Goal: Find specific page/section: Find specific page/section

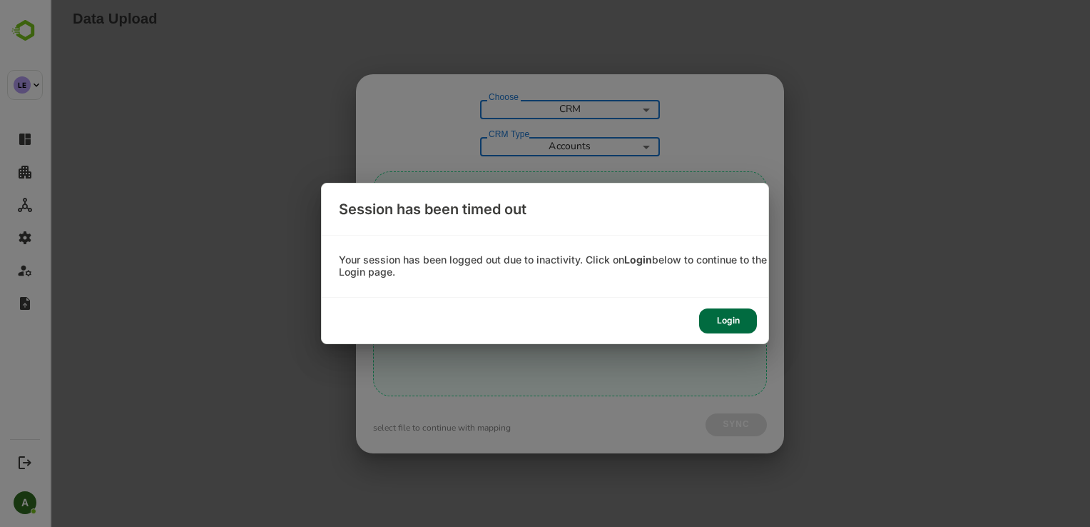
click at [738, 323] on div "Login" at bounding box center [728, 320] width 58 height 25
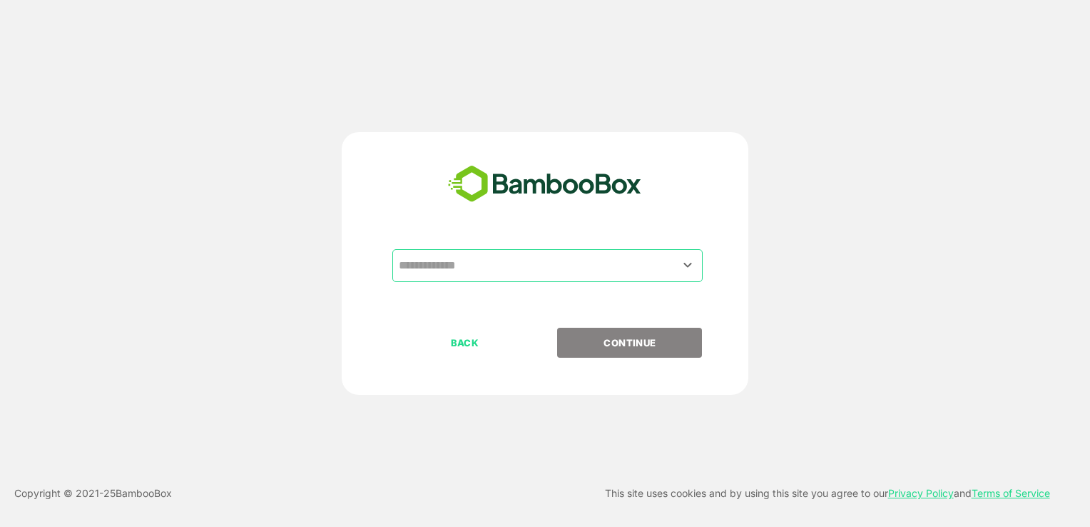
click at [547, 260] on input "text" at bounding box center [547, 265] width 305 height 27
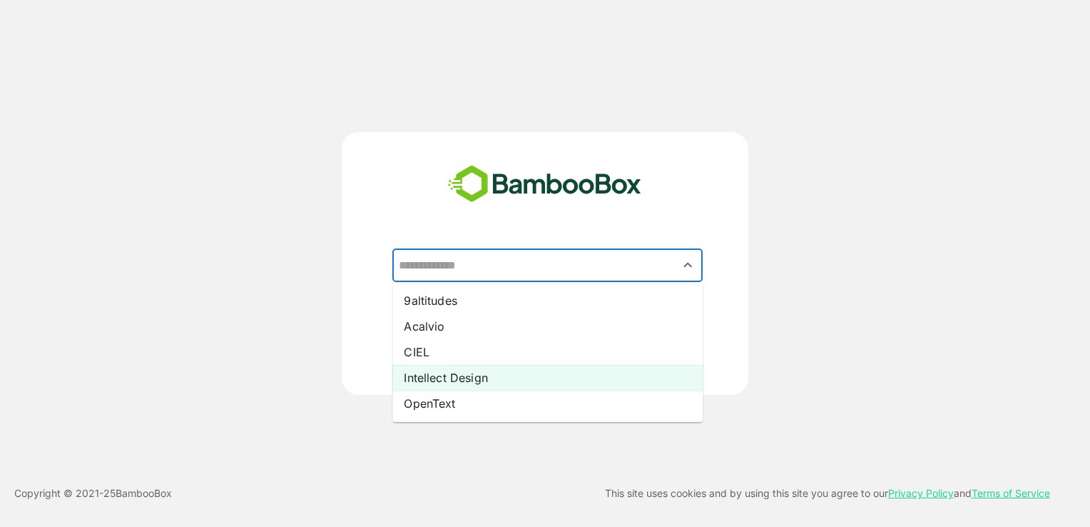
click at [492, 380] on li "Intellect Design" at bounding box center [547, 378] width 310 height 26
type input "**********"
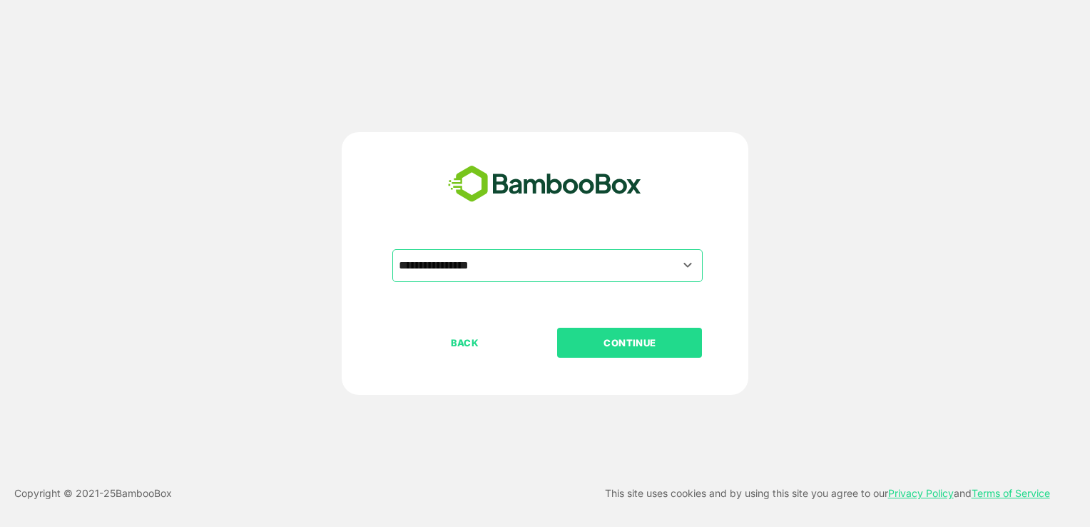
click at [605, 335] on p "CONTINUE" at bounding box center [630, 343] width 143 height 16
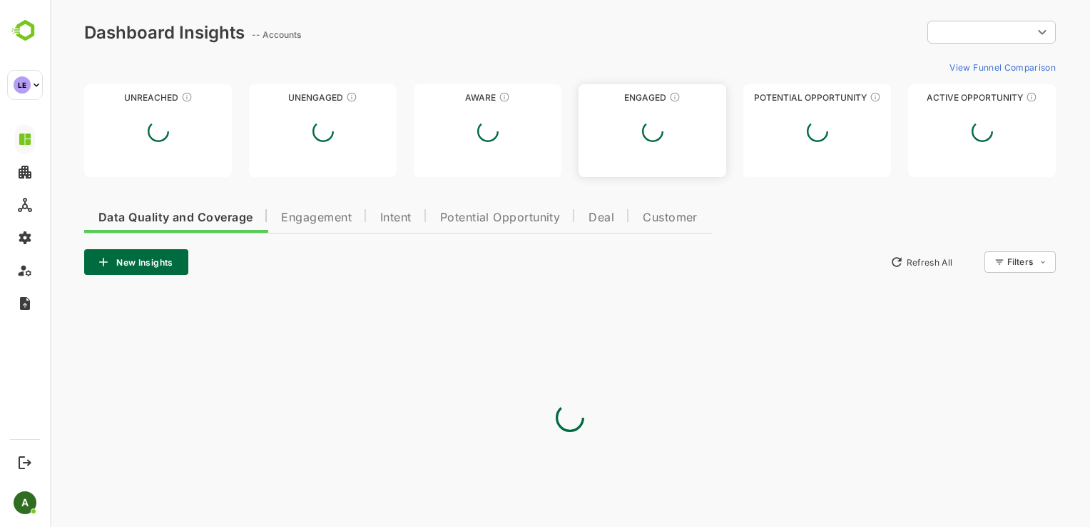
type input "**********"
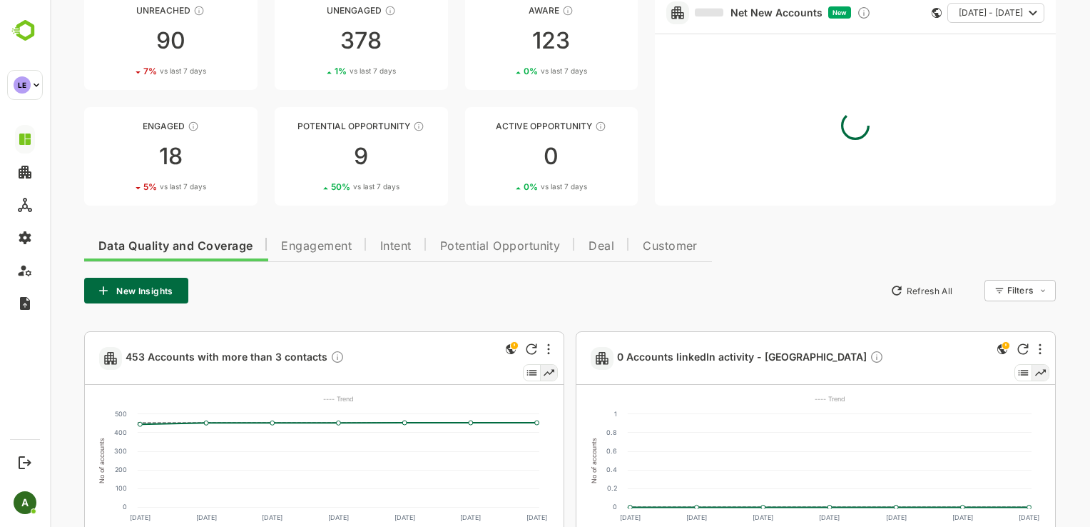
scroll to position [93, 0]
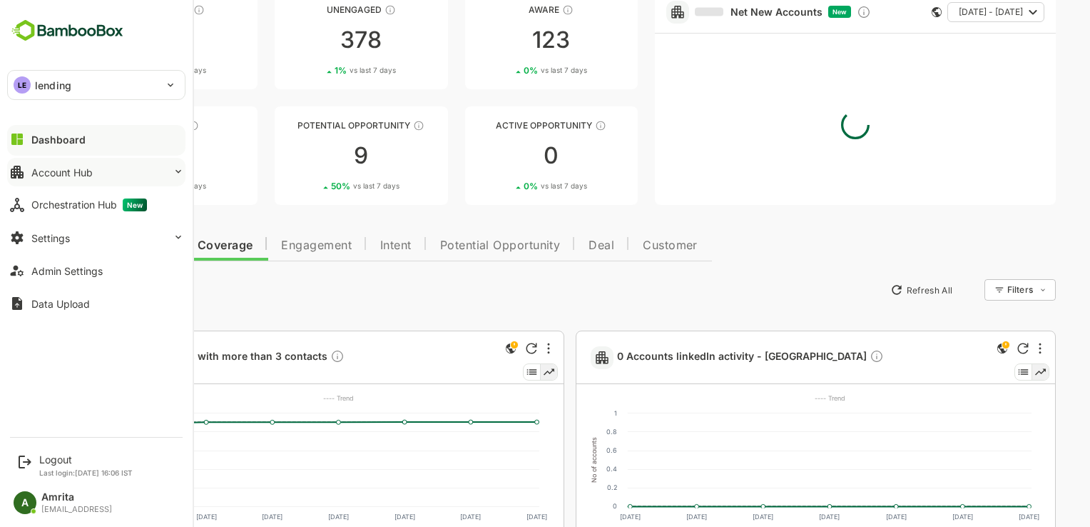
click at [104, 173] on button "Account Hub" at bounding box center [96, 172] width 178 height 29
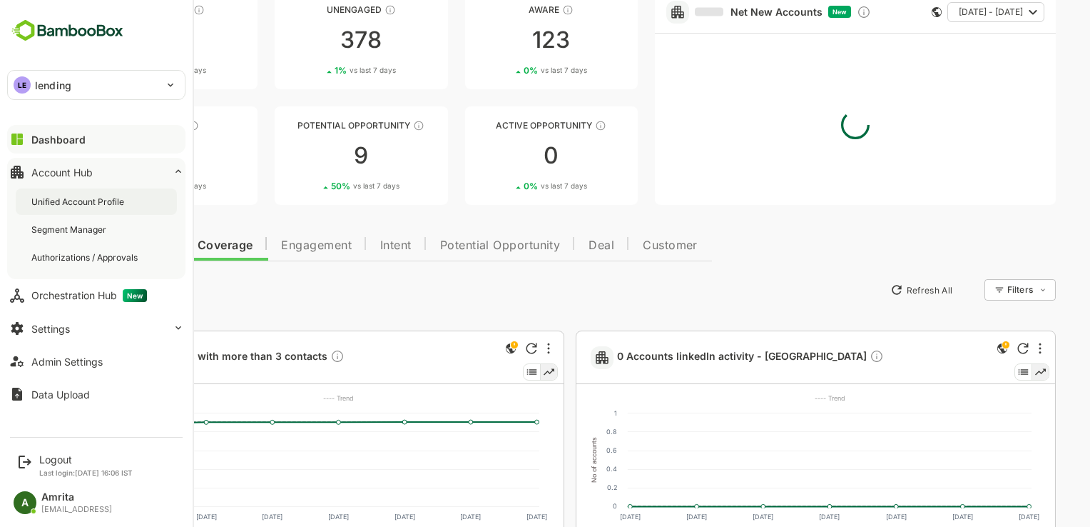
click at [116, 206] on div "Unified Account Profile" at bounding box center [79, 202] width 96 height 12
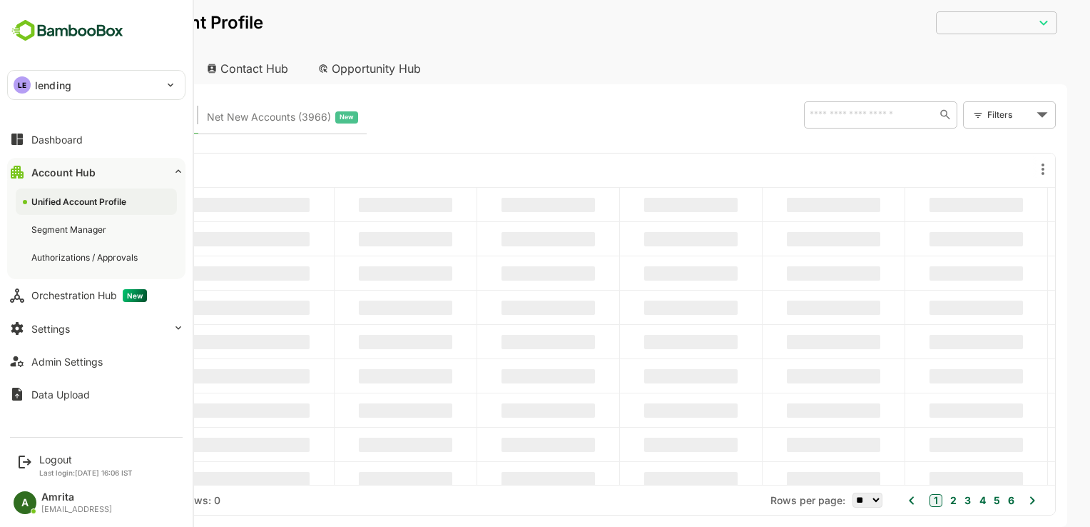
type input "**********"
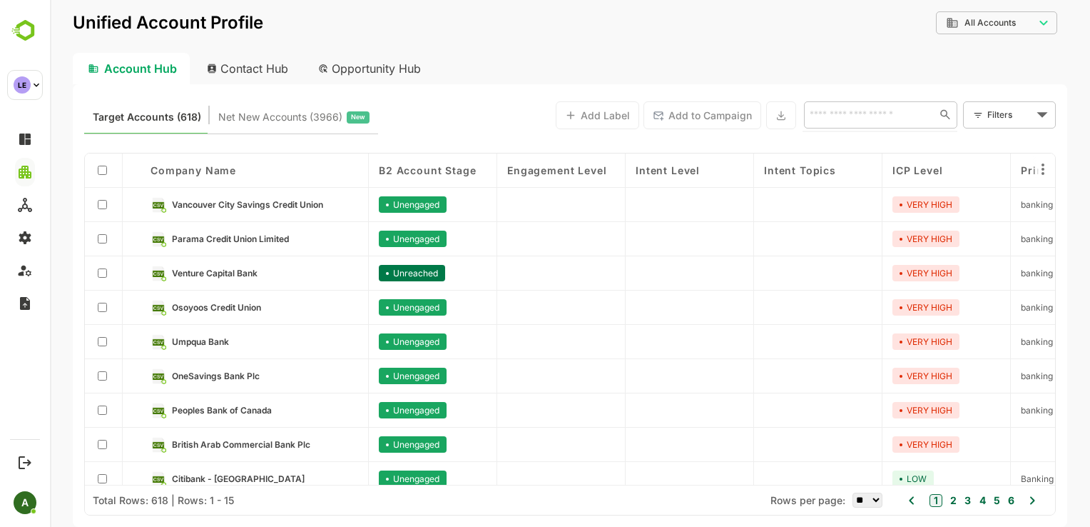
click at [853, 110] on input "text" at bounding box center [867, 114] width 123 height 17
type input "**"
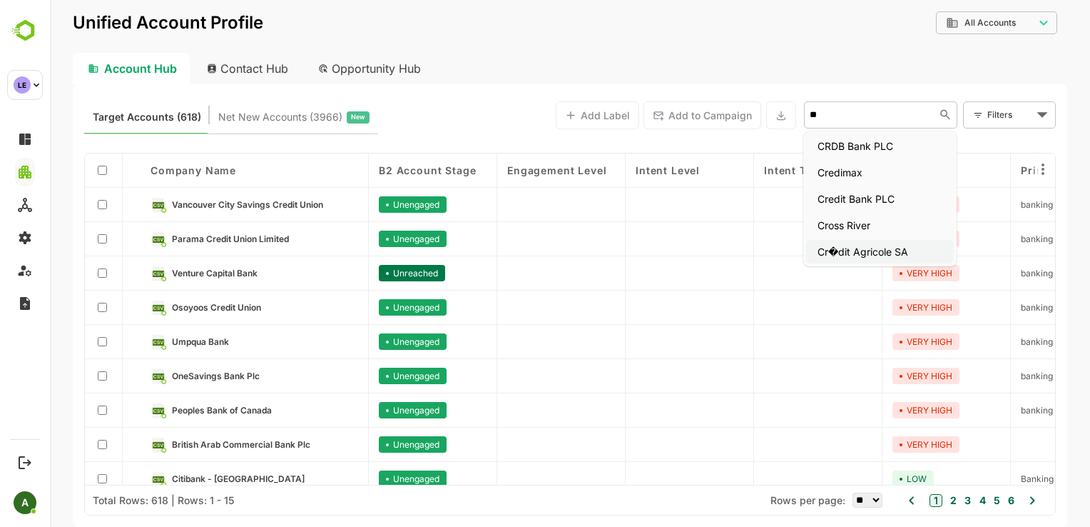
click at [893, 253] on li "Cr�dit Agricole SA" at bounding box center [880, 252] width 148 height 24
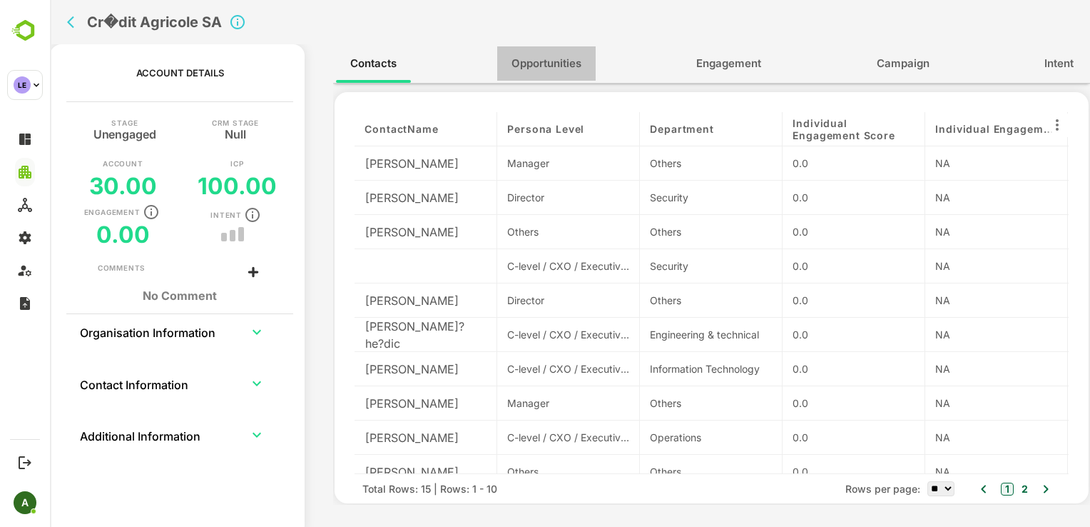
click at [572, 61] on span "Opportunities" at bounding box center [547, 63] width 70 height 19
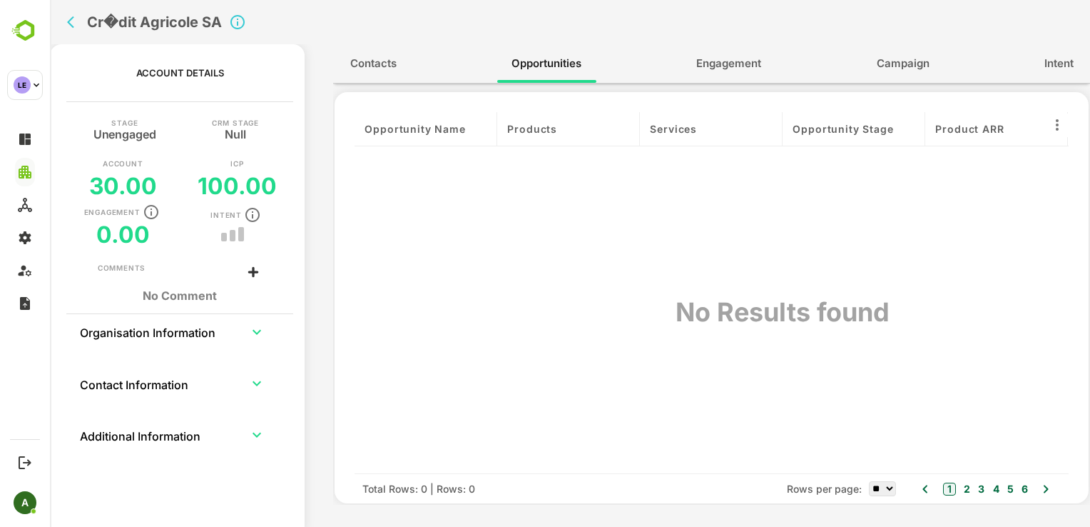
click at [719, 61] on span "Engagement" at bounding box center [728, 63] width 65 height 19
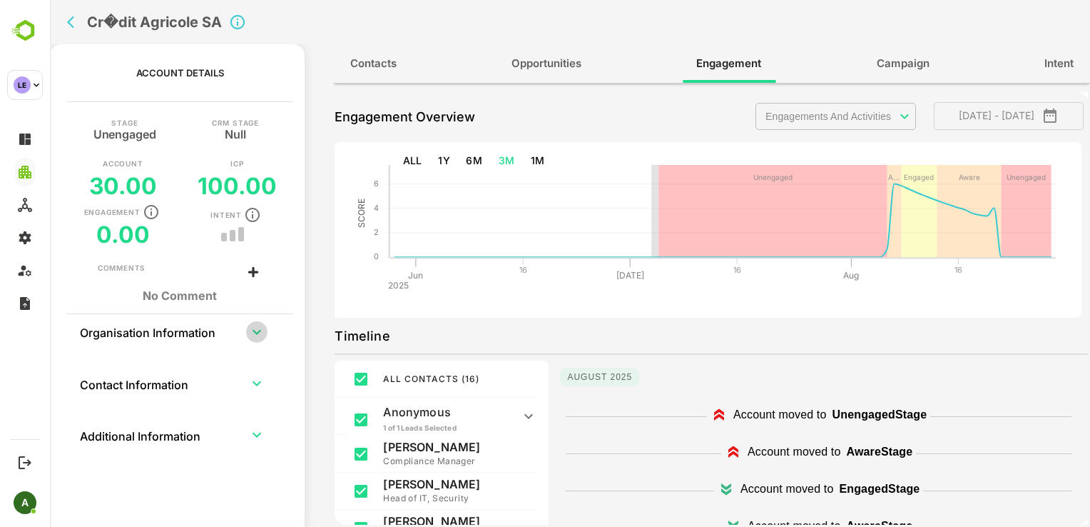
click at [258, 334] on icon "expand row" at bounding box center [256, 331] width 17 height 17
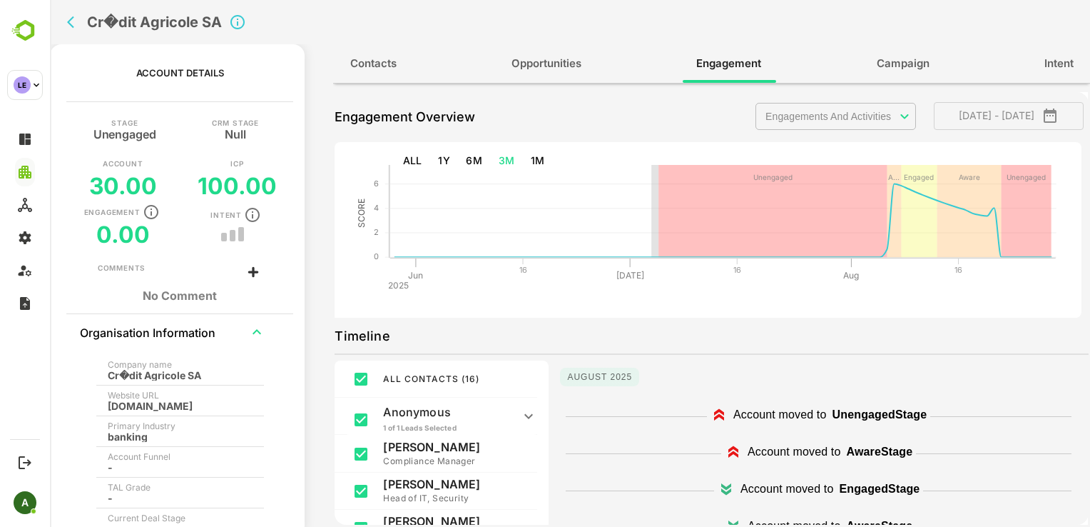
click at [258, 336] on icon "expand row" at bounding box center [256, 331] width 17 height 17
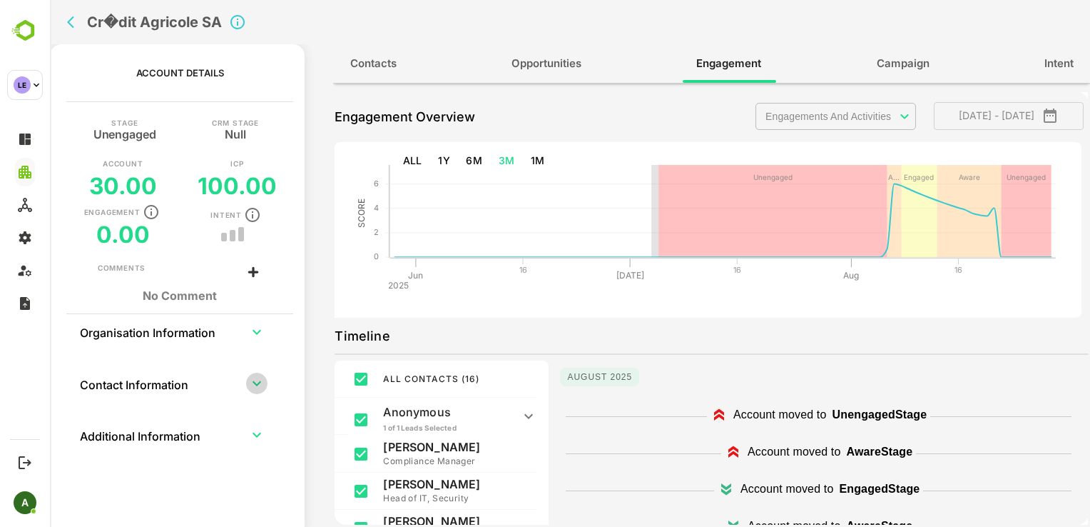
click at [260, 378] on icon "expand row" at bounding box center [256, 383] width 17 height 17
click at [261, 380] on icon "expand row" at bounding box center [256, 383] width 17 height 17
click at [263, 380] on icon "expand row" at bounding box center [256, 383] width 17 height 17
click at [259, 428] on icon "expand row" at bounding box center [256, 434] width 17 height 17
